Goal: Transaction & Acquisition: Download file/media

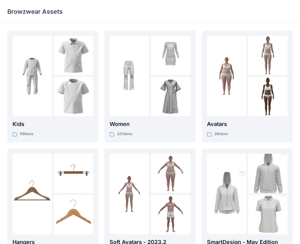
click at [218, 16] on div "Browzwear Assets" at bounding box center [150, 11] width 300 height 23
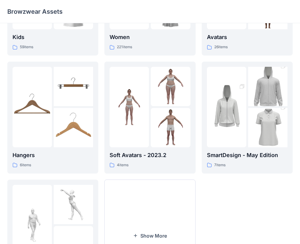
scroll to position [11, 0]
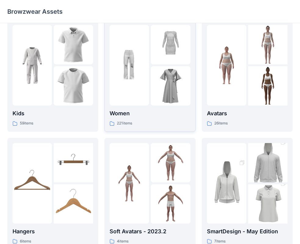
click at [141, 85] on img at bounding box center [129, 65] width 39 height 39
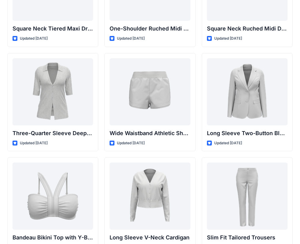
scroll to position [501, 0]
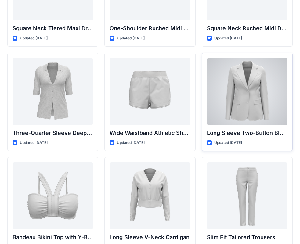
click at [230, 120] on div at bounding box center [247, 91] width 81 height 67
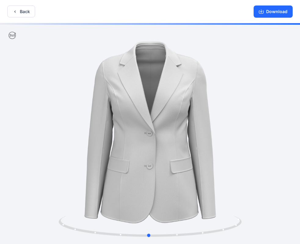
drag, startPoint x: 173, startPoint y: 152, endPoint x: 196, endPoint y: 145, distance: 24.1
click at [196, 145] on div at bounding box center [150, 134] width 300 height 222
click at [270, 13] on button "Download" at bounding box center [273, 11] width 39 height 12
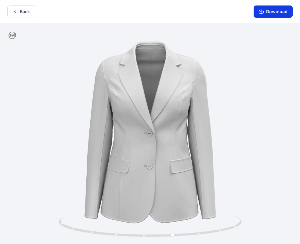
click at [269, 11] on button "Download" at bounding box center [273, 11] width 39 height 12
